Goal: Task Accomplishment & Management: Complete application form

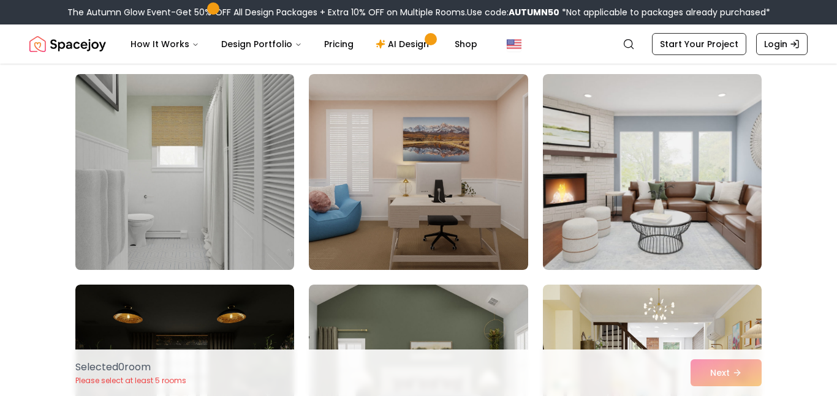
scroll to position [94, 0]
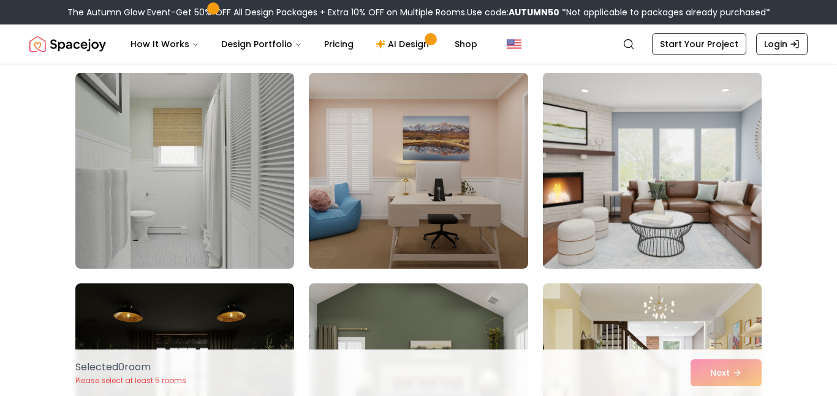
click at [579, 237] on img at bounding box center [652, 171] width 230 height 206
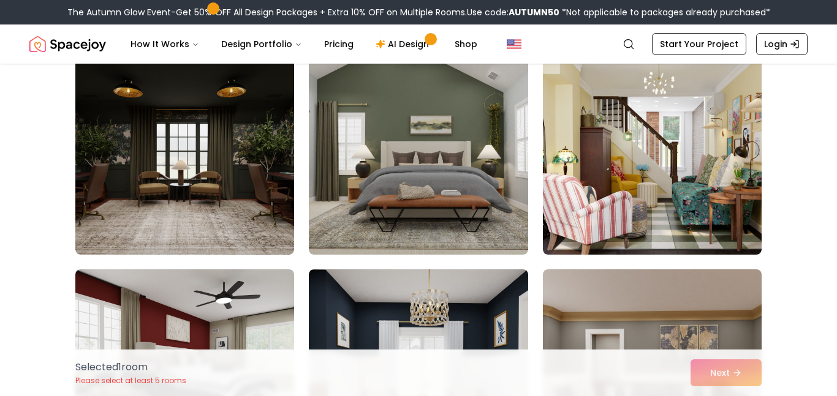
scroll to position [309, 0]
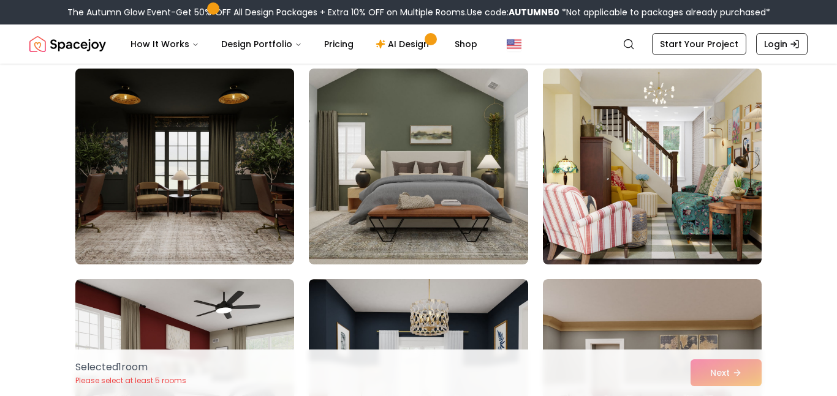
click at [97, 139] on img at bounding box center [185, 167] width 230 height 206
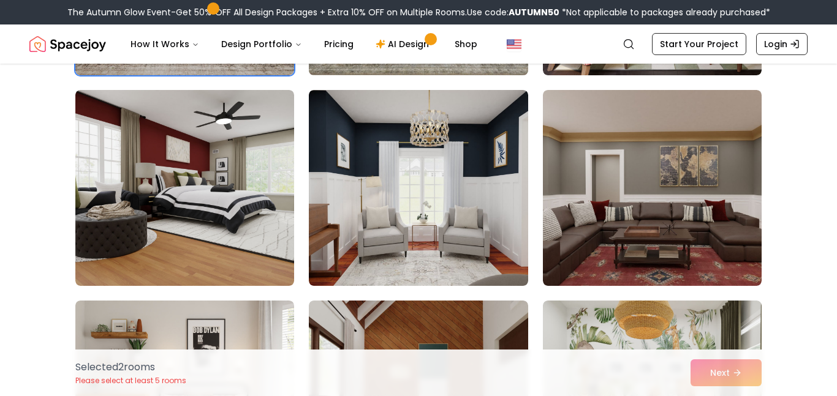
scroll to position [505, 0]
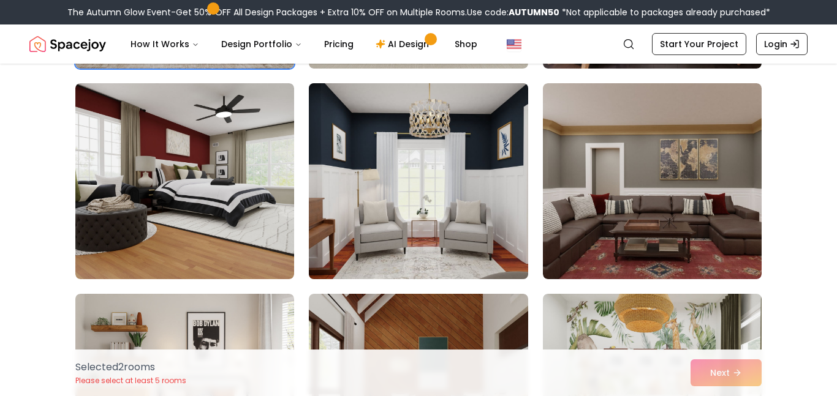
click at [431, 225] on img at bounding box center [418, 181] width 230 height 206
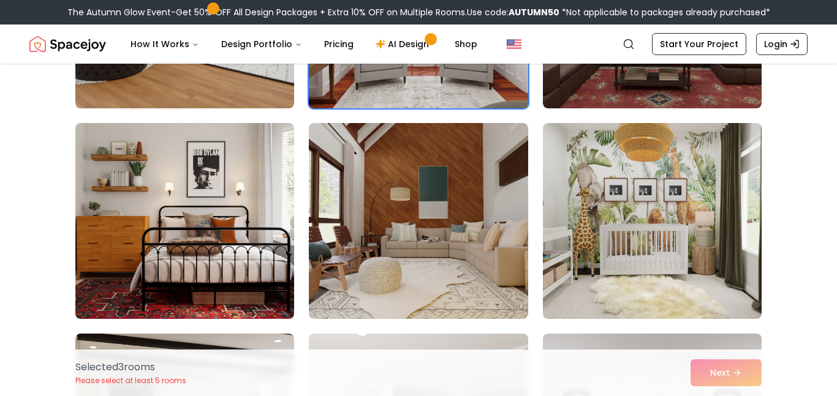
scroll to position [680, 0]
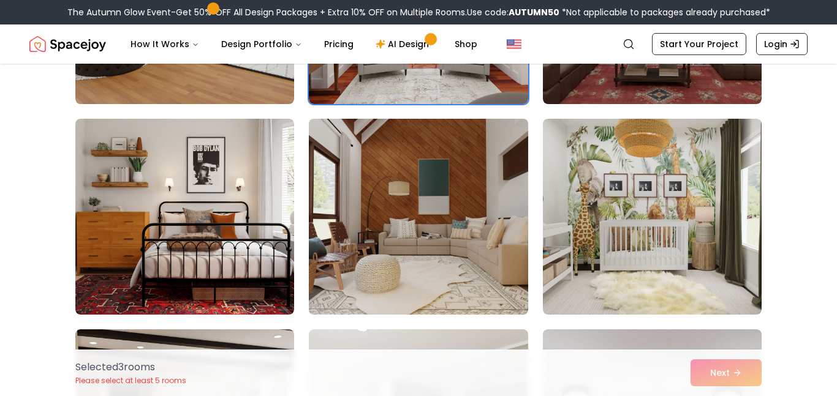
click at [458, 230] on img at bounding box center [418, 217] width 230 height 206
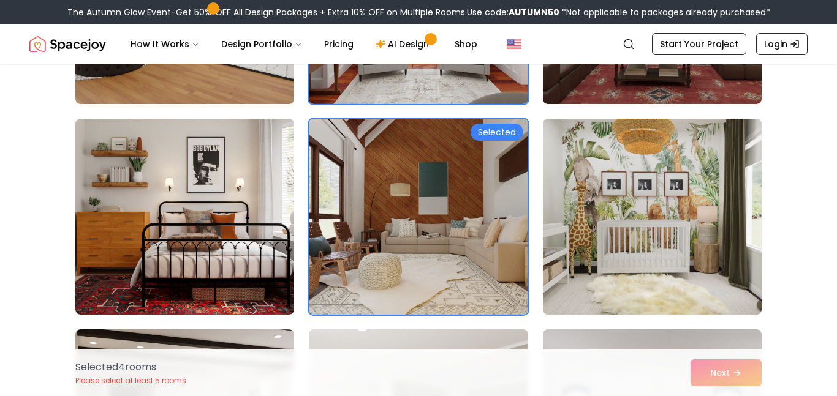
click at [569, 228] on img at bounding box center [652, 217] width 230 height 206
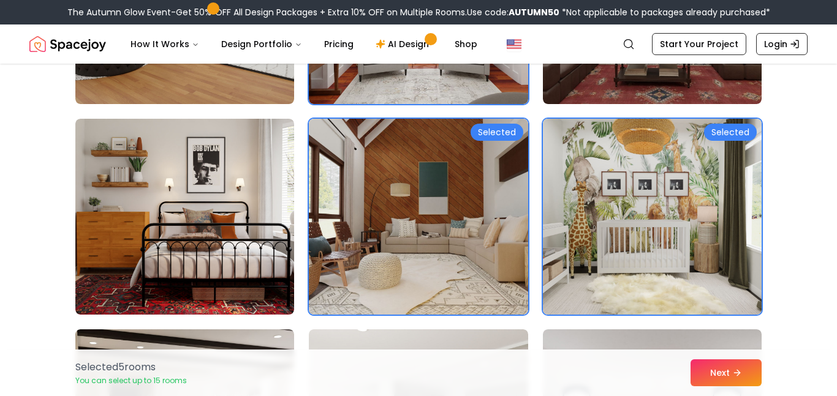
click at [569, 228] on img at bounding box center [652, 217] width 230 height 206
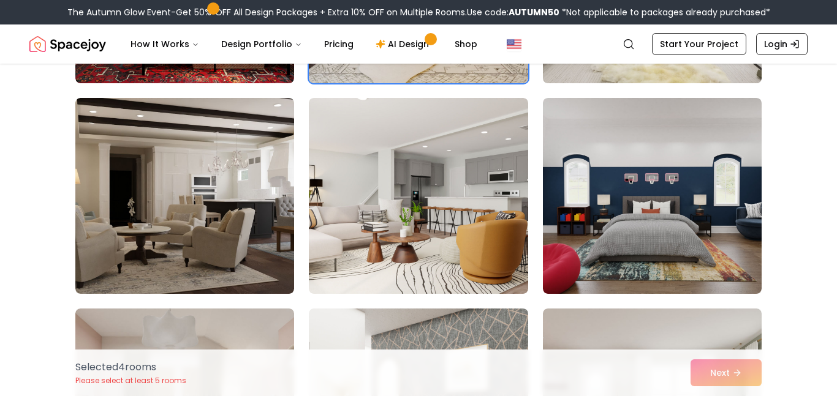
scroll to position [915, 0]
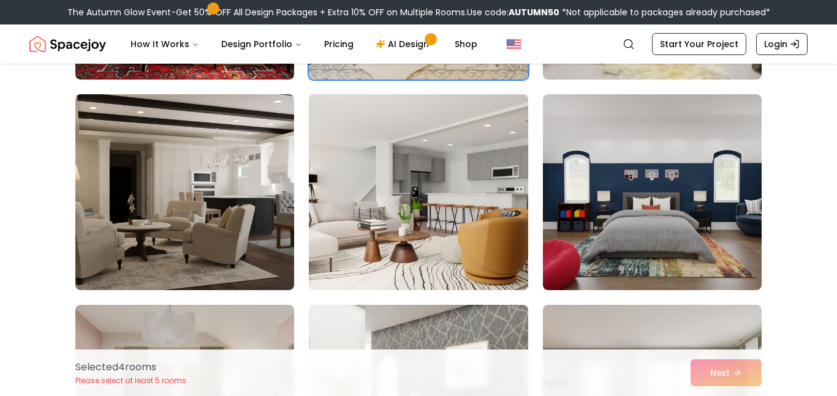
click at [469, 235] on img at bounding box center [418, 192] width 230 height 206
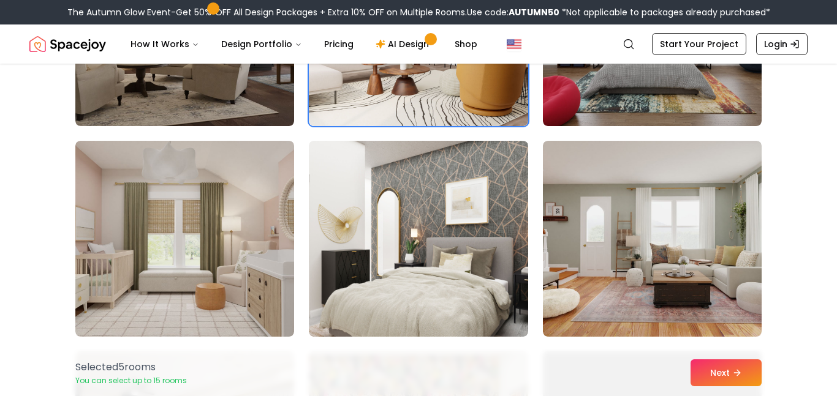
scroll to position [1084, 0]
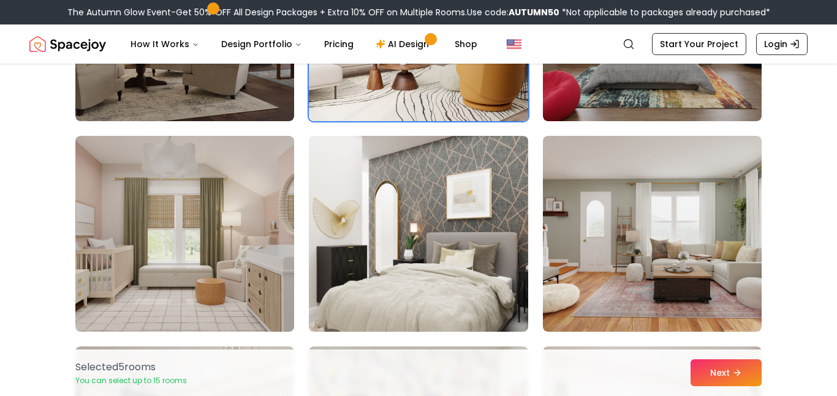
click at [402, 244] on img at bounding box center [418, 234] width 230 height 206
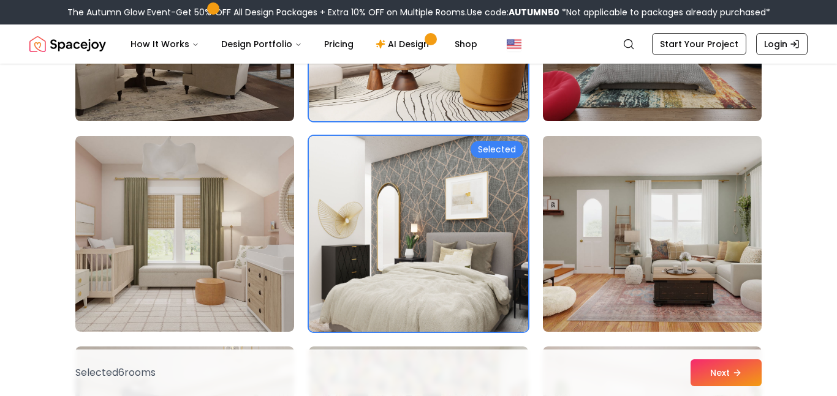
click at [616, 267] on img at bounding box center [652, 234] width 230 height 206
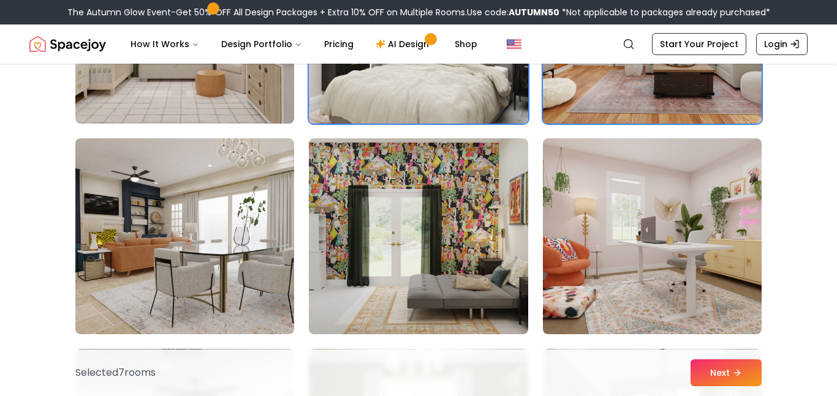
scroll to position [1309, 0]
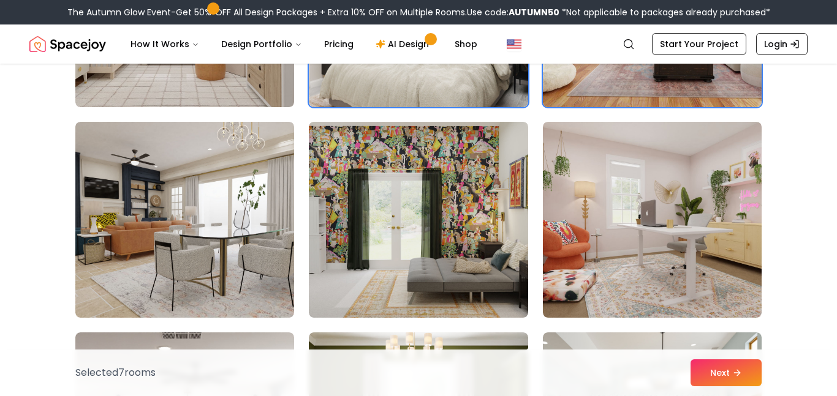
click at [616, 267] on img at bounding box center [652, 220] width 219 height 196
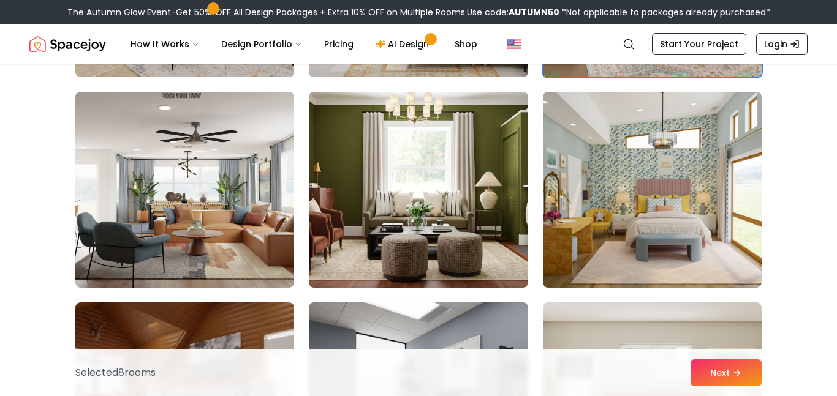
scroll to position [1553, 0]
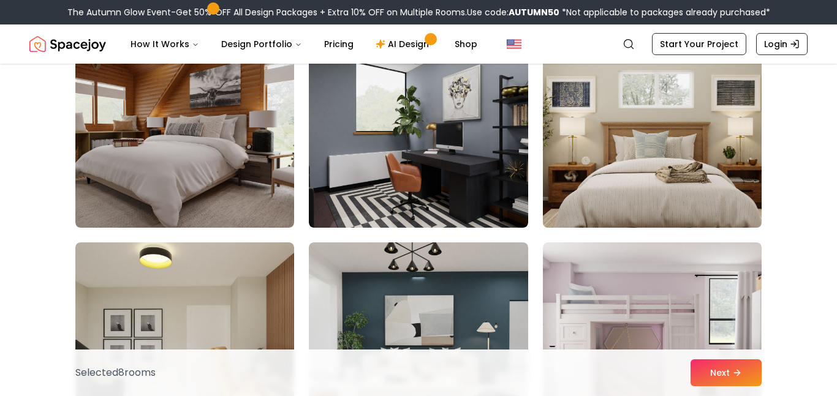
click at [623, 180] on img at bounding box center [652, 130] width 230 height 206
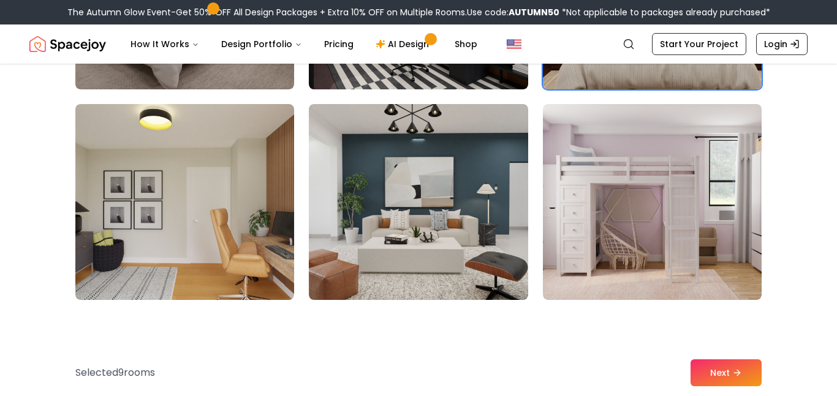
scroll to position [1967, 0]
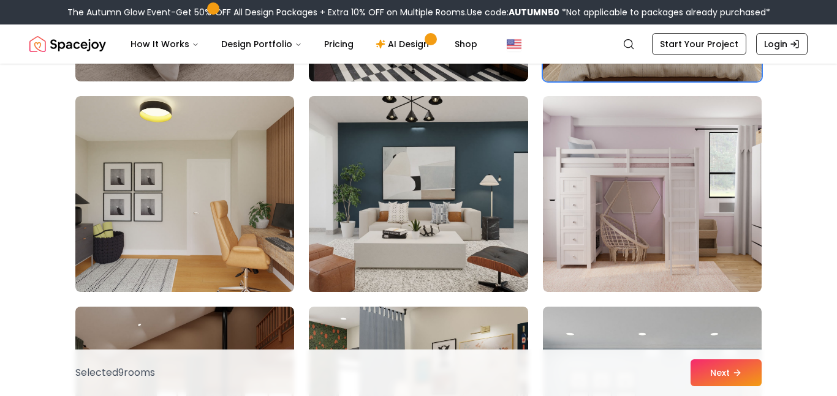
click at [382, 230] on img at bounding box center [418, 194] width 230 height 206
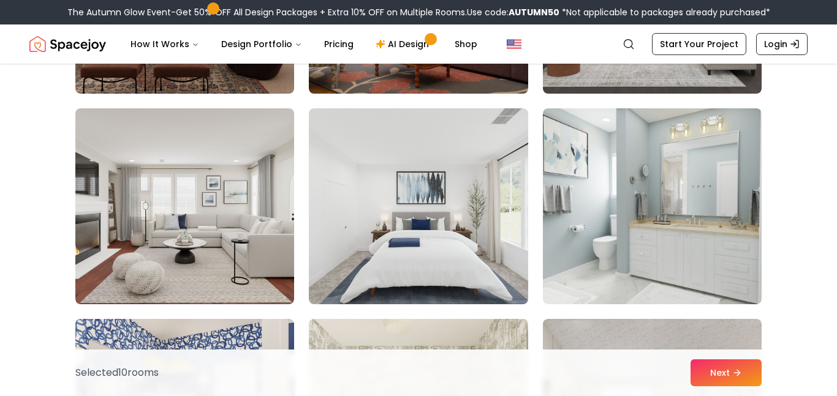
scroll to position [2377, 0]
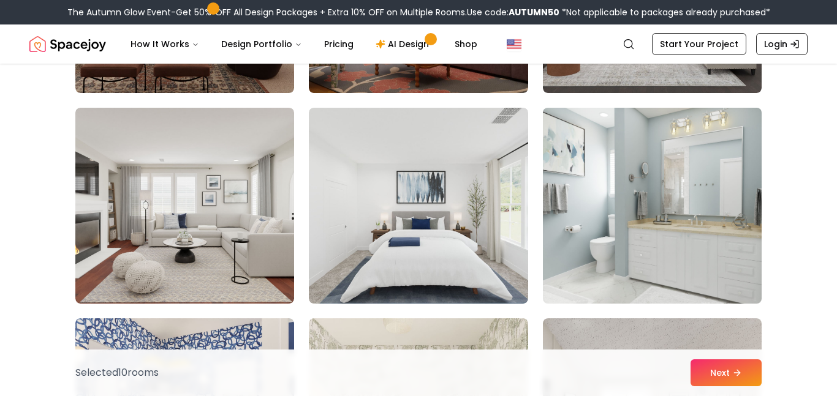
click at [656, 227] on img at bounding box center [652, 206] width 230 height 206
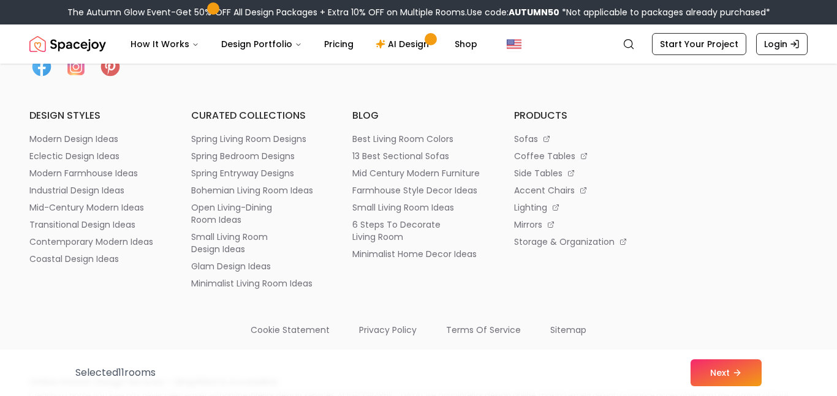
scroll to position [6962, 0]
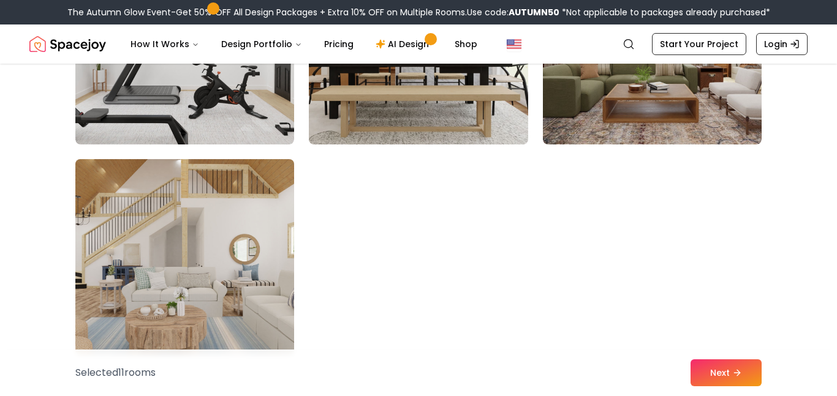
click at [247, 253] on img at bounding box center [185, 257] width 230 height 206
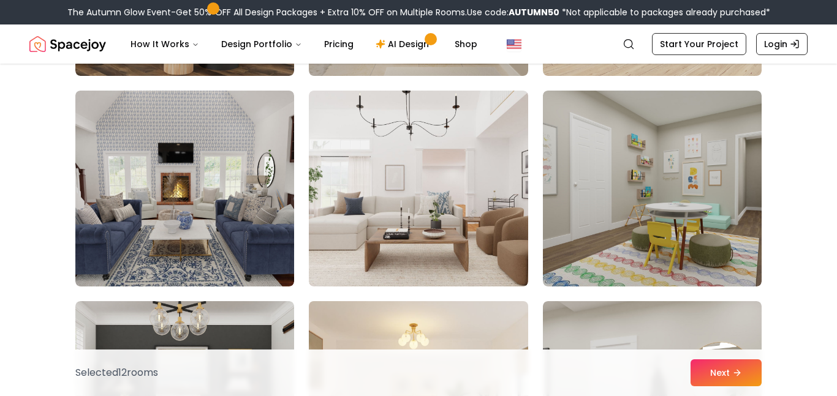
scroll to position [4913, 0]
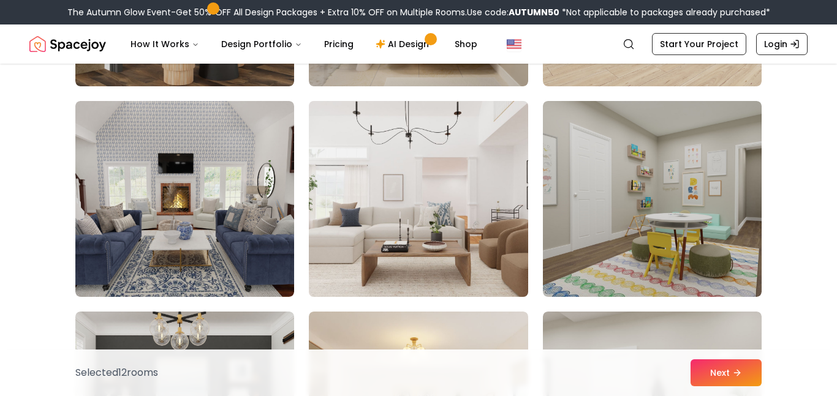
click at [411, 225] on img at bounding box center [418, 199] width 230 height 206
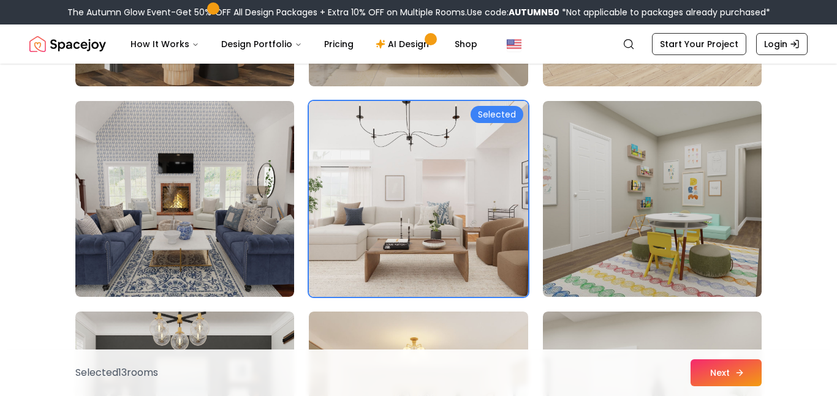
click at [700, 372] on button "Next" at bounding box center [725, 373] width 71 height 27
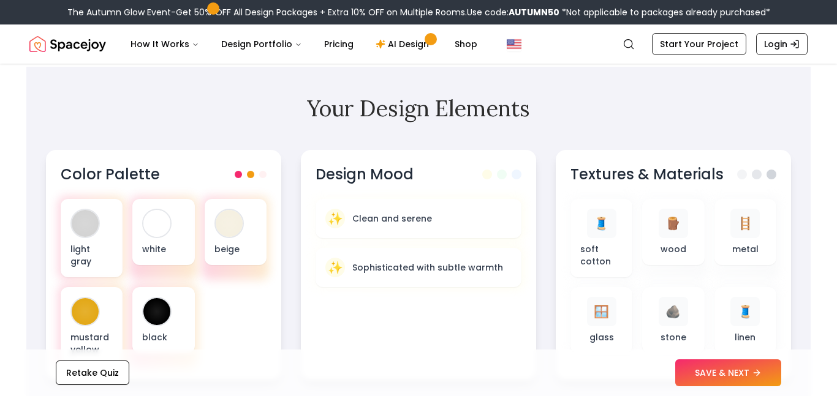
scroll to position [425, 0]
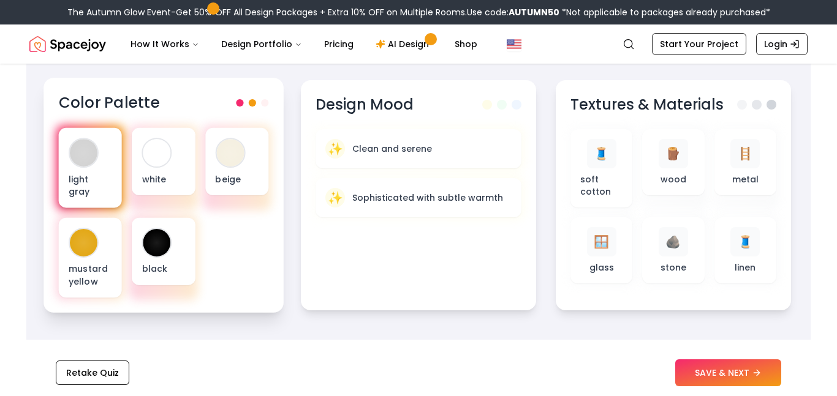
click at [78, 154] on div at bounding box center [84, 153] width 28 height 28
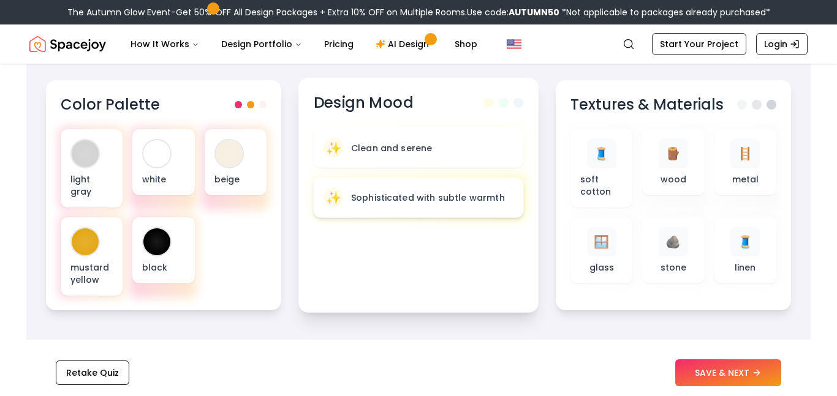
click at [369, 198] on p "Sophisticated with subtle warmth" at bounding box center [428, 198] width 154 height 12
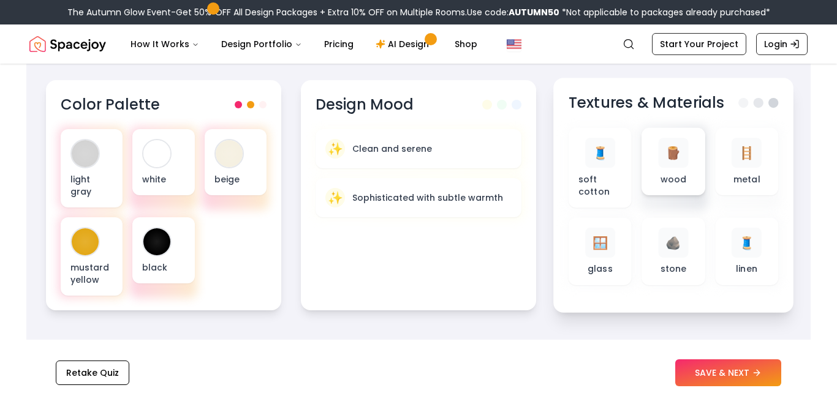
click at [671, 155] on span "🪵" at bounding box center [673, 153] width 16 height 18
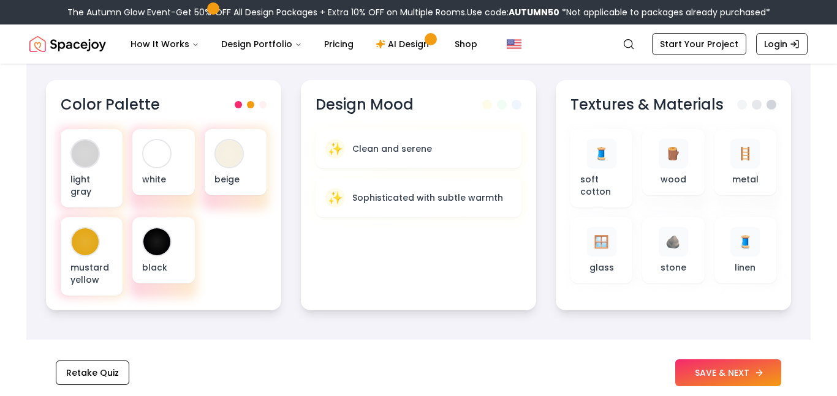
click at [726, 371] on button "SAVE & NEXT" at bounding box center [728, 373] width 106 height 27
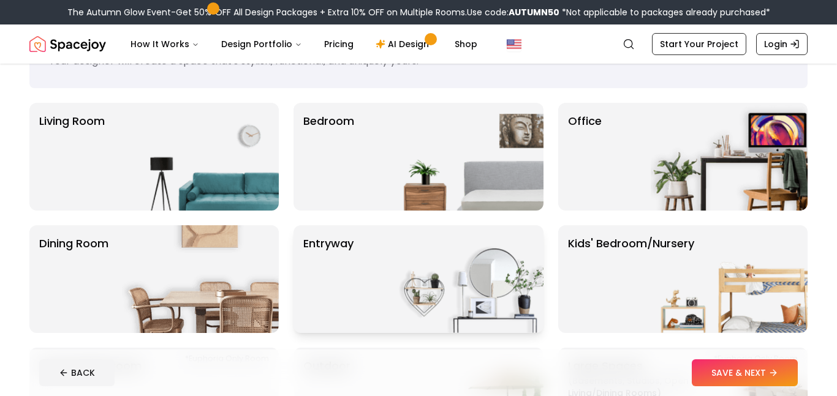
scroll to position [66, 0]
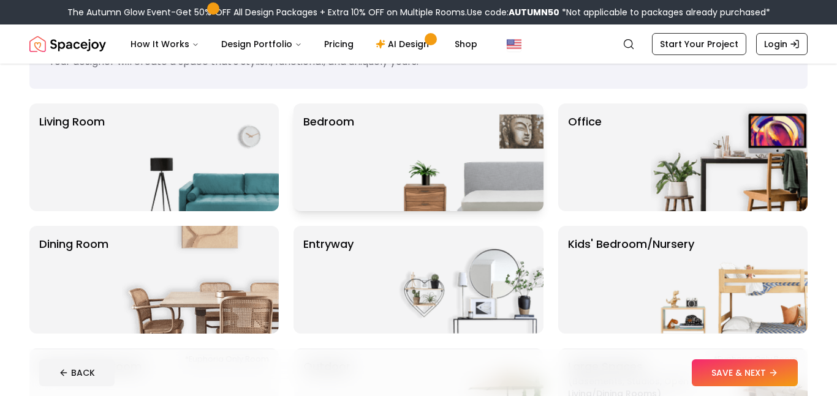
click at [430, 156] on img at bounding box center [465, 158] width 157 height 108
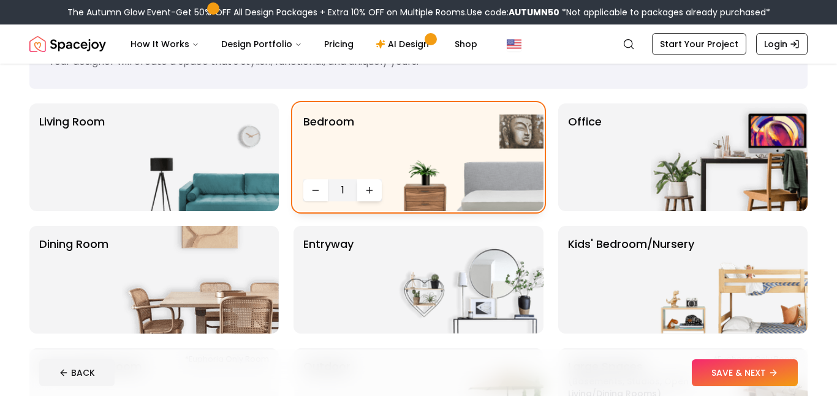
click at [372, 183] on button "Increase quantity" at bounding box center [369, 191] width 25 height 22
click at [651, 142] on img at bounding box center [729, 158] width 157 height 108
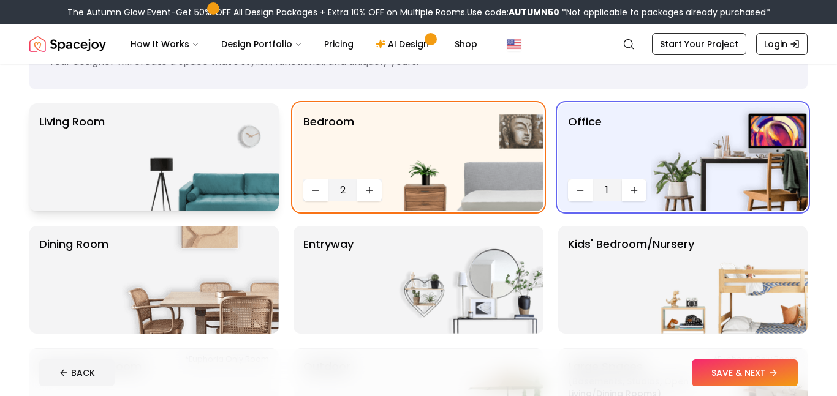
scroll to position [72, 0]
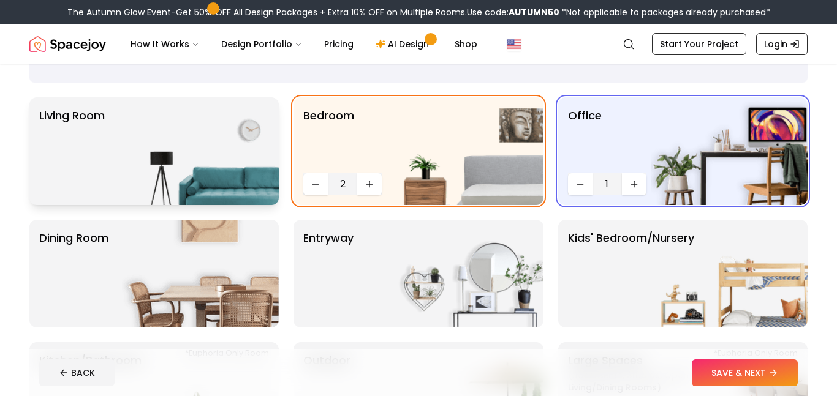
click at [214, 165] on img at bounding box center [200, 151] width 157 height 108
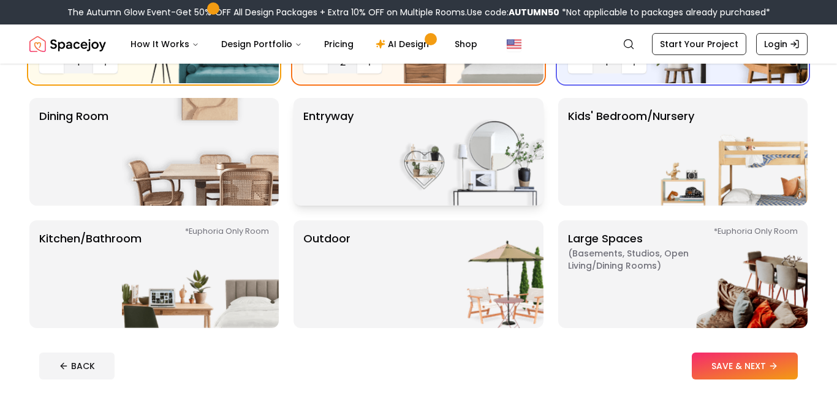
scroll to position [194, 0]
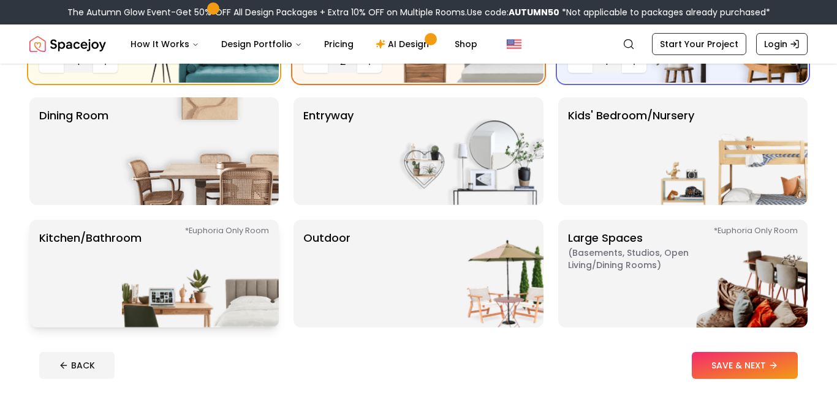
click at [232, 274] on img at bounding box center [200, 274] width 157 height 108
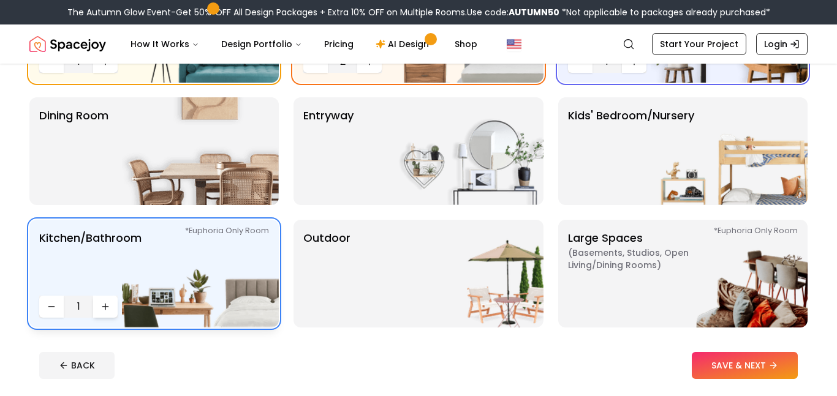
click at [100, 312] on button "Increase quantity" at bounding box center [105, 307] width 25 height 22
click at [488, 278] on img at bounding box center [465, 274] width 157 height 108
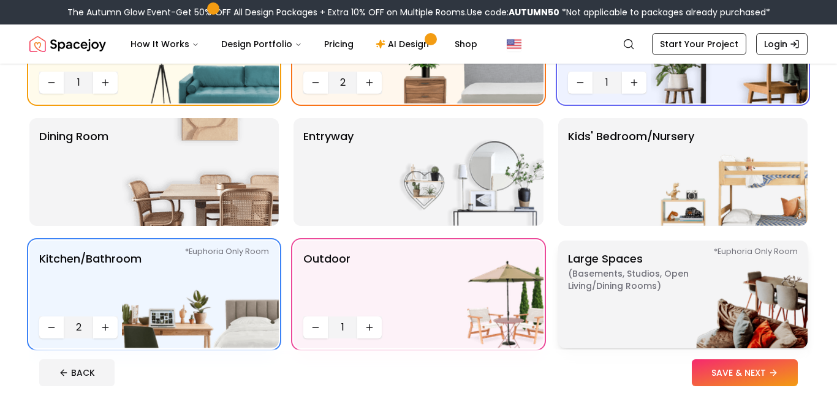
scroll to position [172, 0]
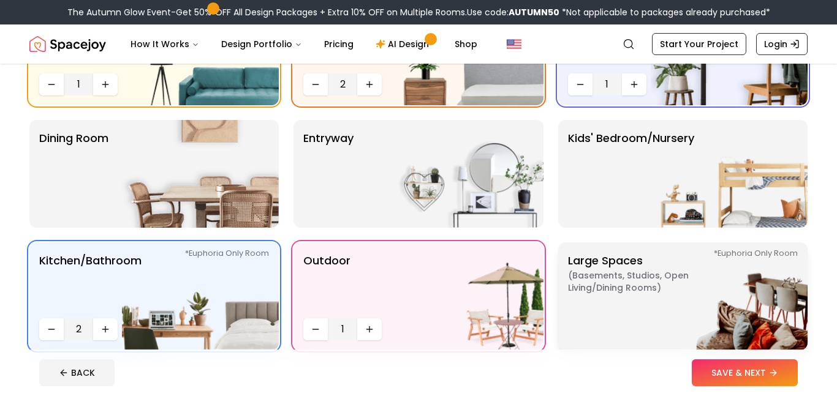
click at [621, 300] on p "Large Spaces ( Basements, Studios, Open living/dining rooms ) *Euphoria Only Ro…" at bounding box center [644, 296] width 153 height 88
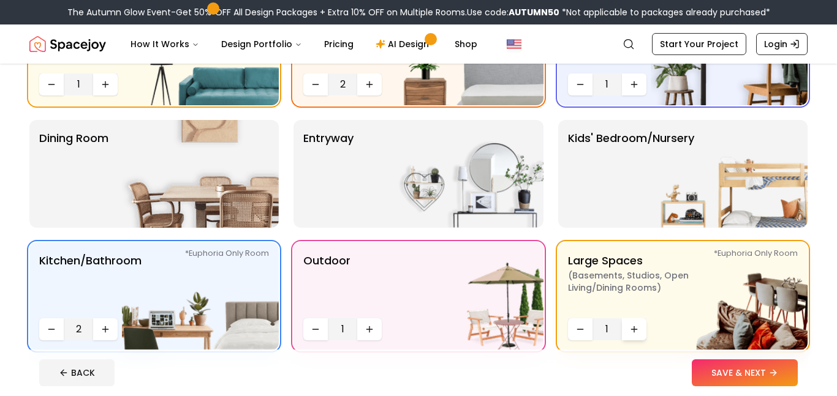
click at [632, 327] on icon "Increase quantity" at bounding box center [634, 330] width 10 height 10
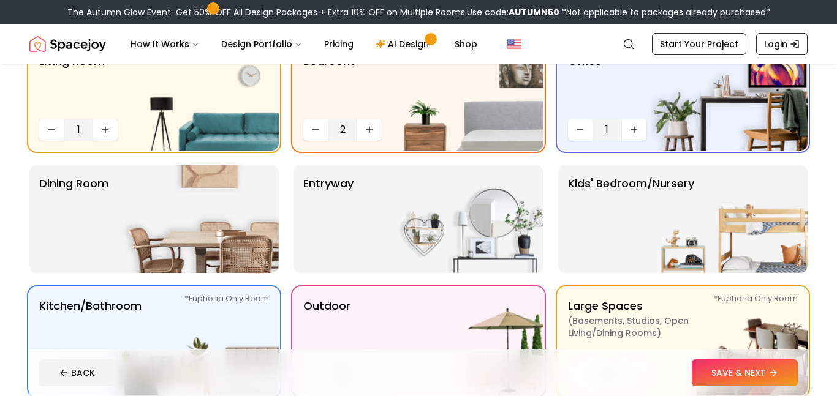
scroll to position [125, 0]
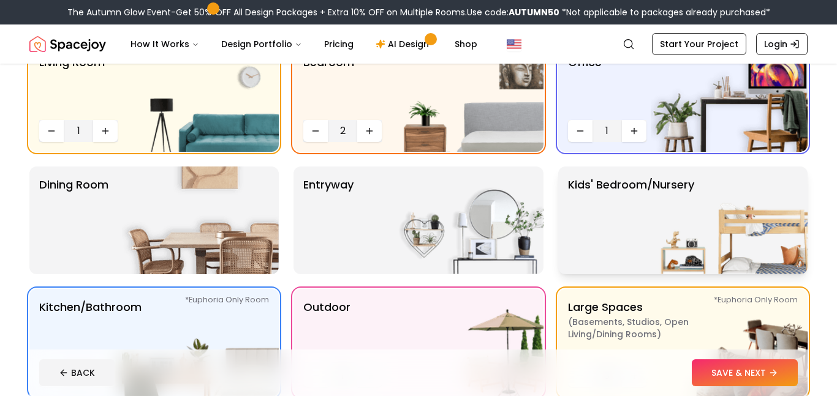
click at [605, 246] on p "Kids' Bedroom/Nursery" at bounding box center [631, 220] width 126 height 88
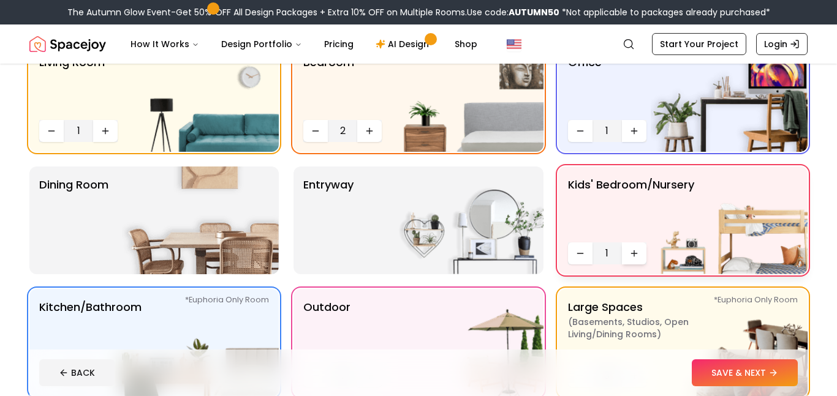
click at [630, 251] on icon "Increase quantity" at bounding box center [634, 254] width 10 height 10
click at [177, 225] on img at bounding box center [200, 221] width 157 height 108
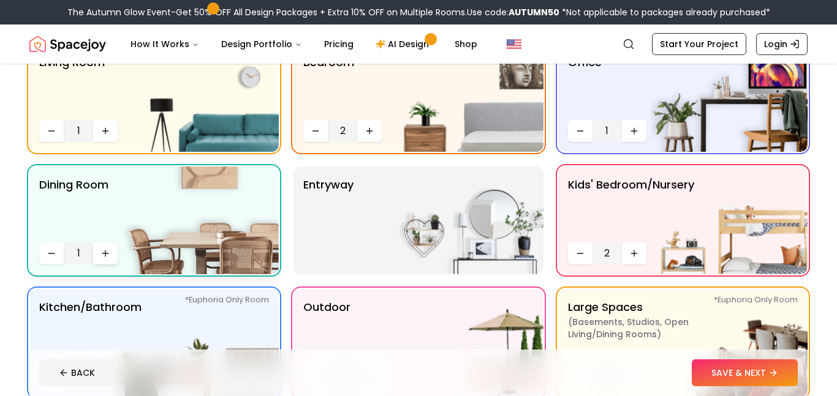
click at [104, 249] on icon "Increase quantity" at bounding box center [105, 254] width 10 height 10
click at [322, 226] on p "entryway" at bounding box center [328, 220] width 50 height 88
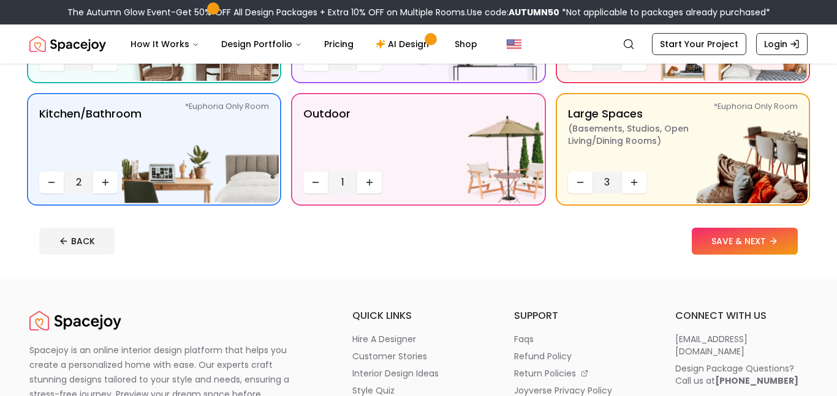
scroll to position [341, 0]
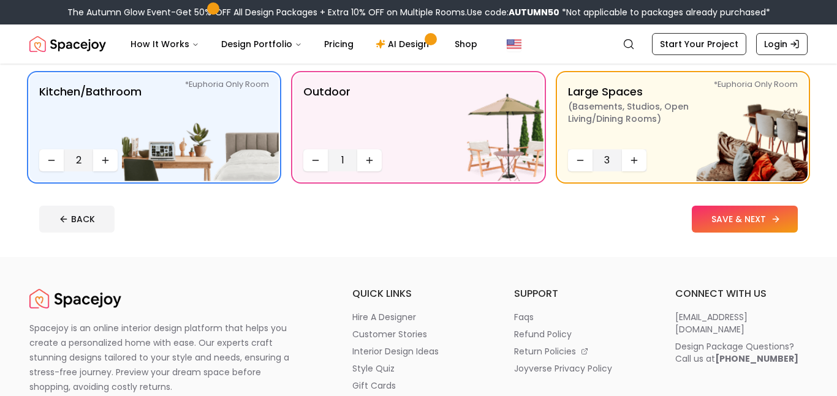
click at [749, 222] on button "SAVE & NEXT" at bounding box center [745, 219] width 106 height 27
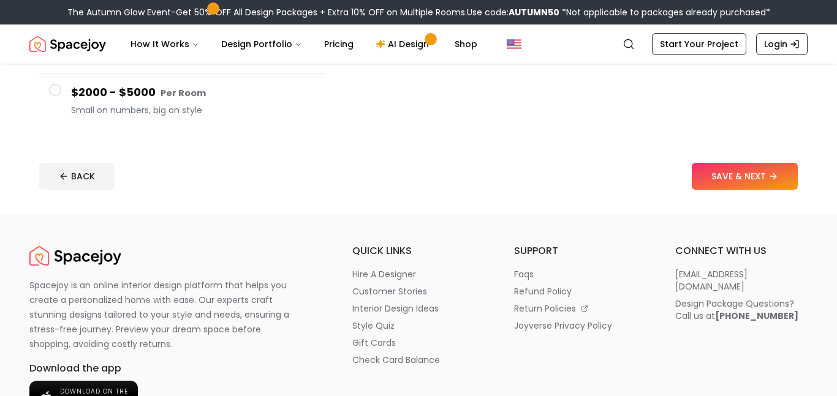
scroll to position [190, 0]
